Goal: Navigation & Orientation: Find specific page/section

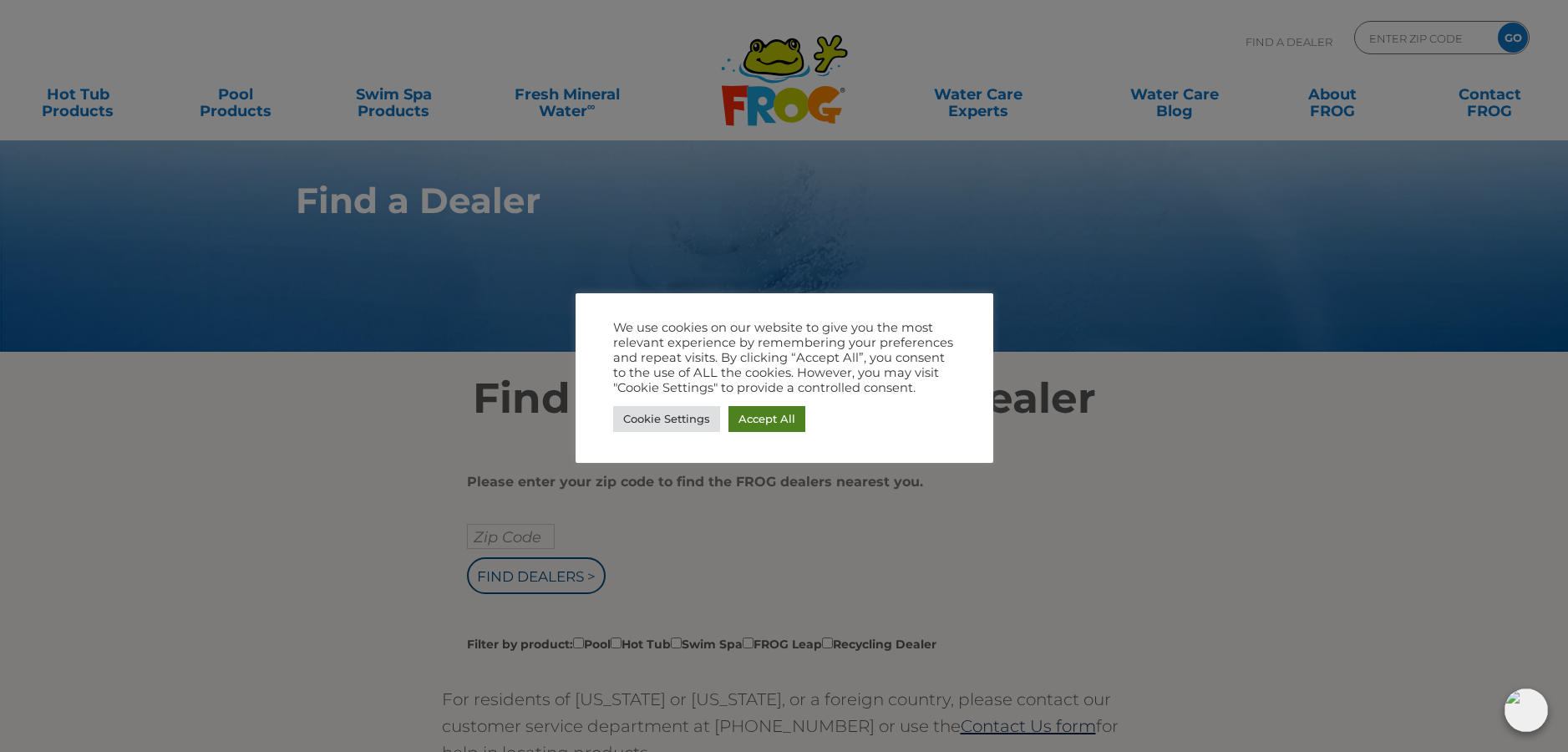
click at [759, 420] on link "Accept All" at bounding box center [767, 419] width 77 height 26
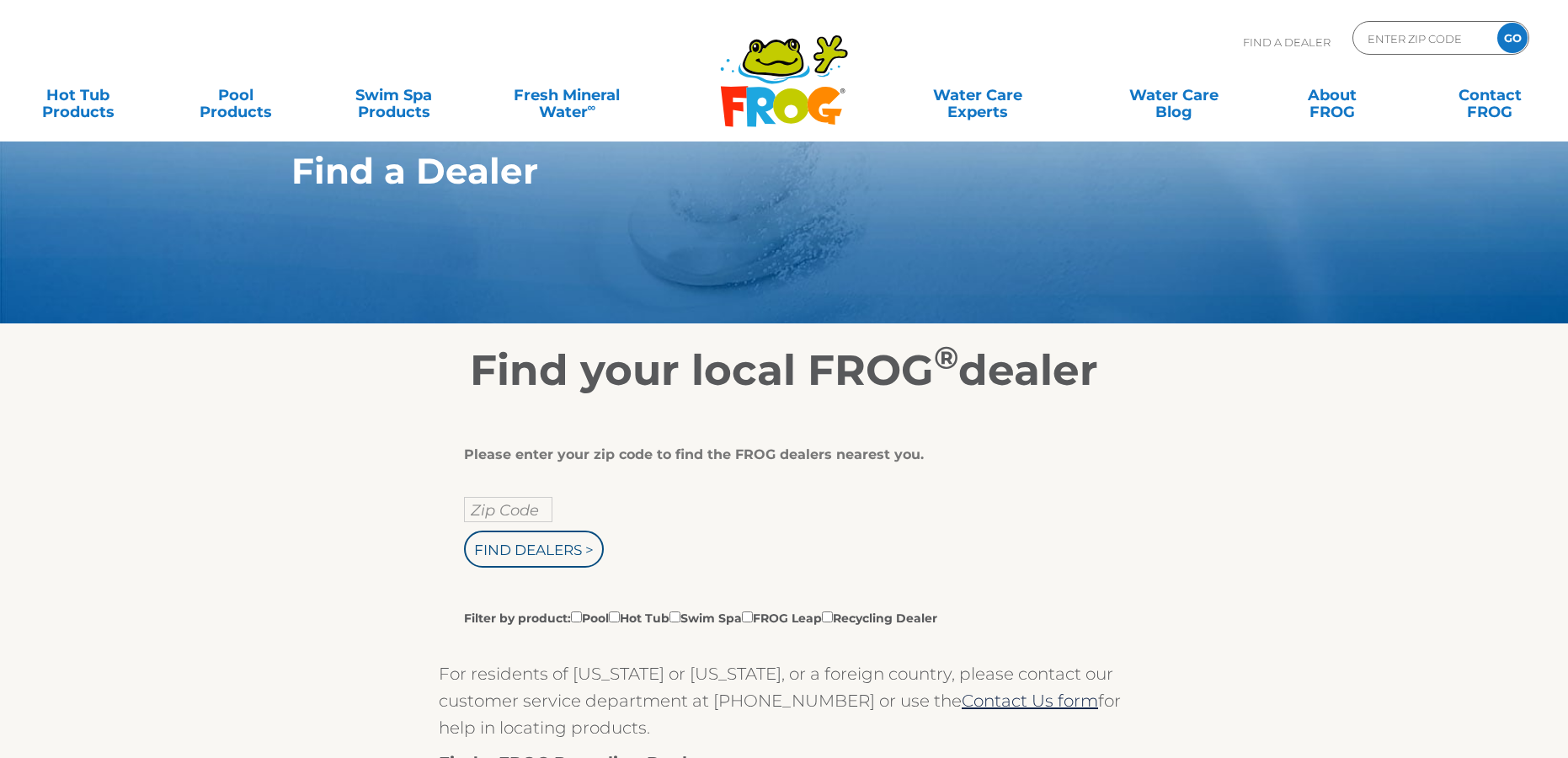
scroll to position [85, 0]
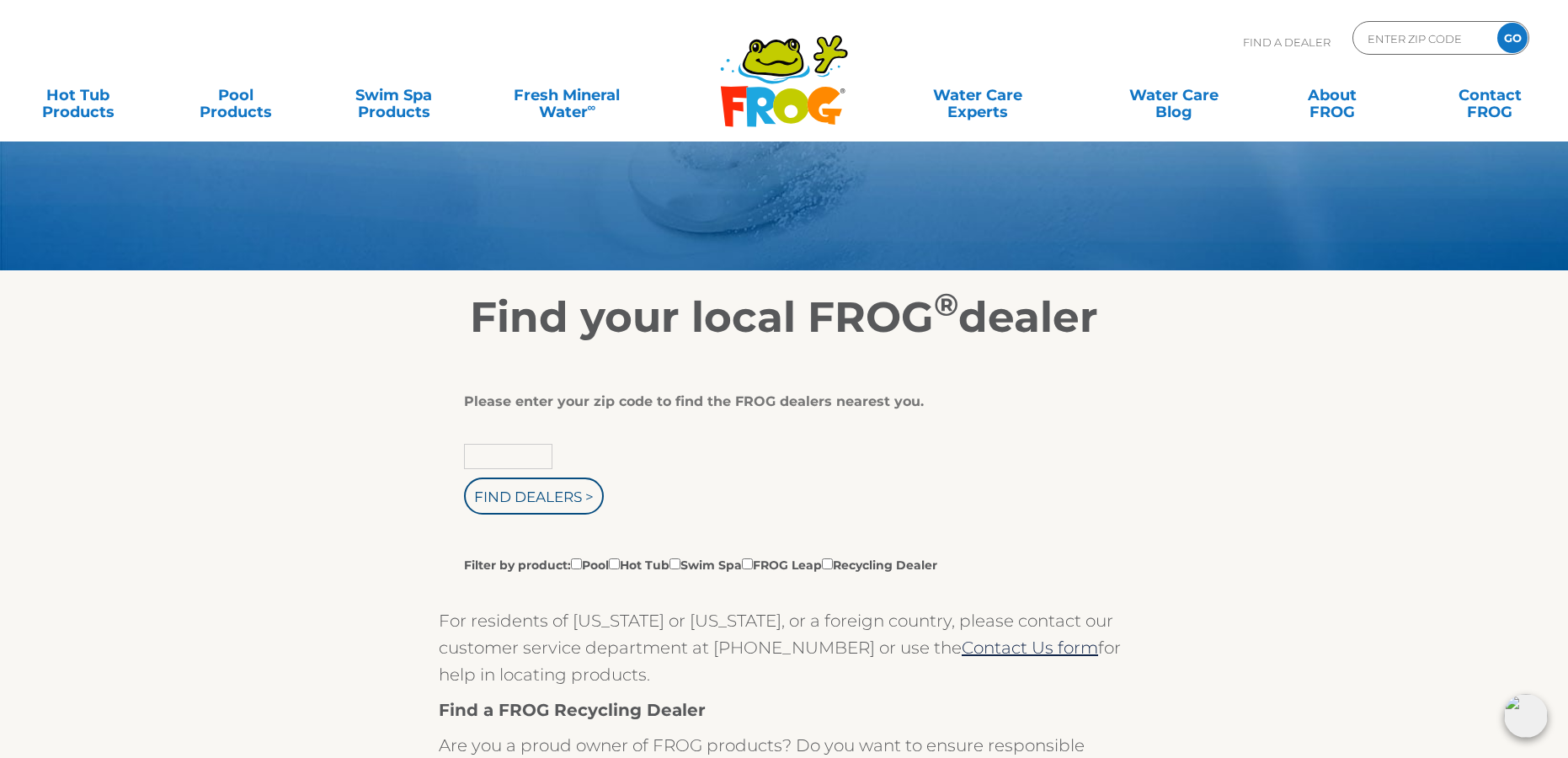
click at [520, 464] on input "text" at bounding box center [509, 457] width 88 height 25
type input "74075"
click at [519, 495] on input "Find Dealers >" at bounding box center [534, 496] width 139 height 38
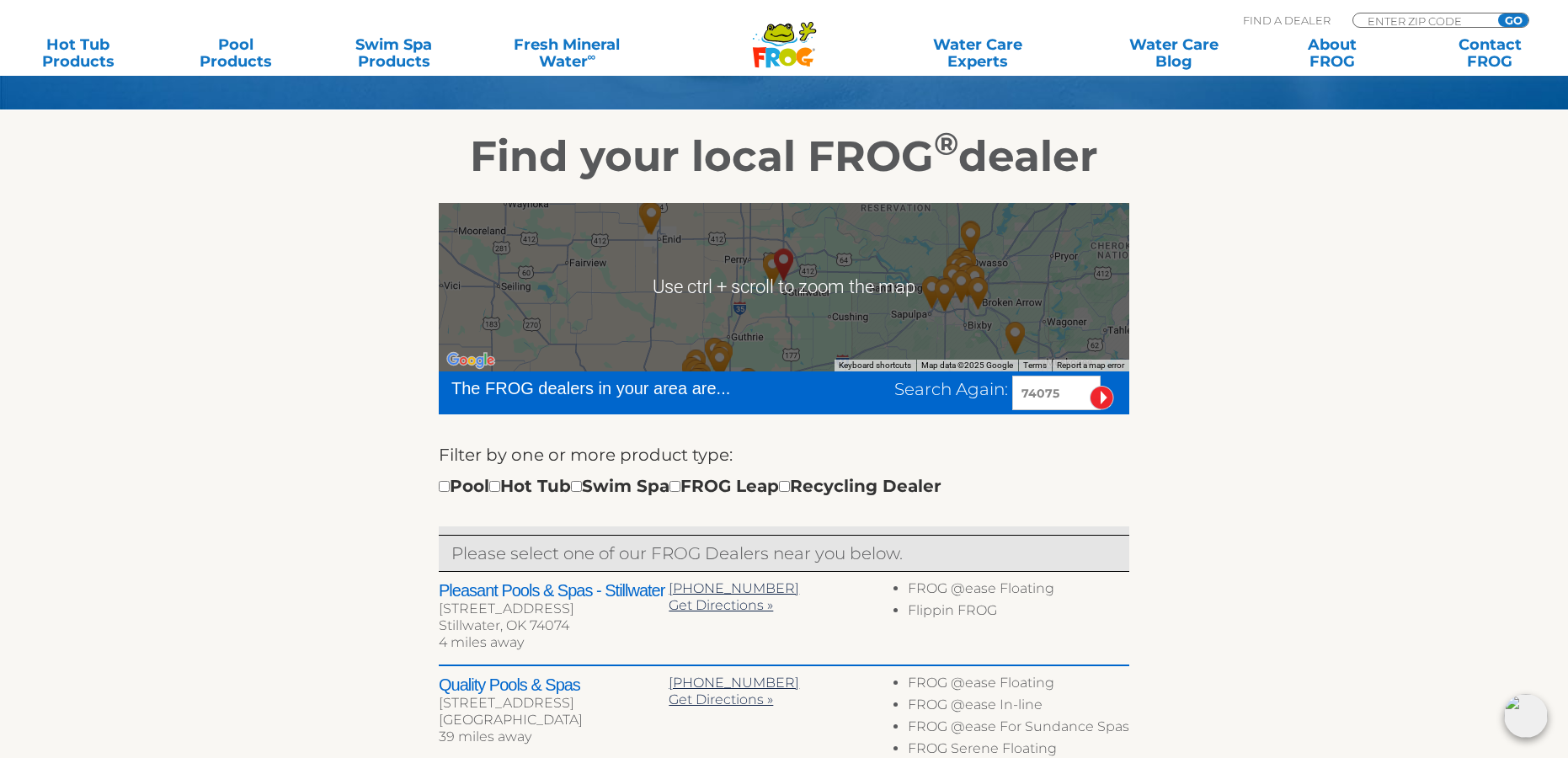
scroll to position [337, 0]
